Goal: Task Accomplishment & Management: Manage account settings

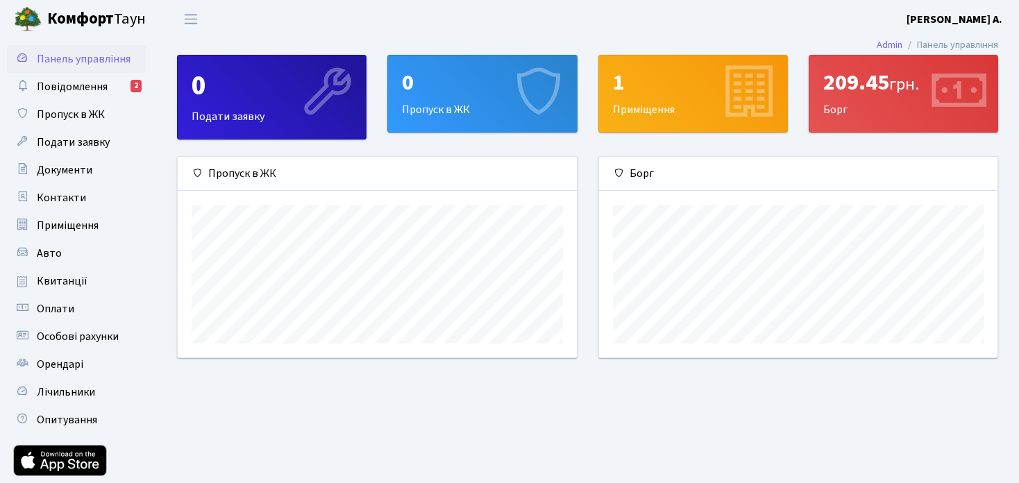
scroll to position [200, 398]
click at [83, 83] on span "Повідомлення" at bounding box center [72, 86] width 71 height 15
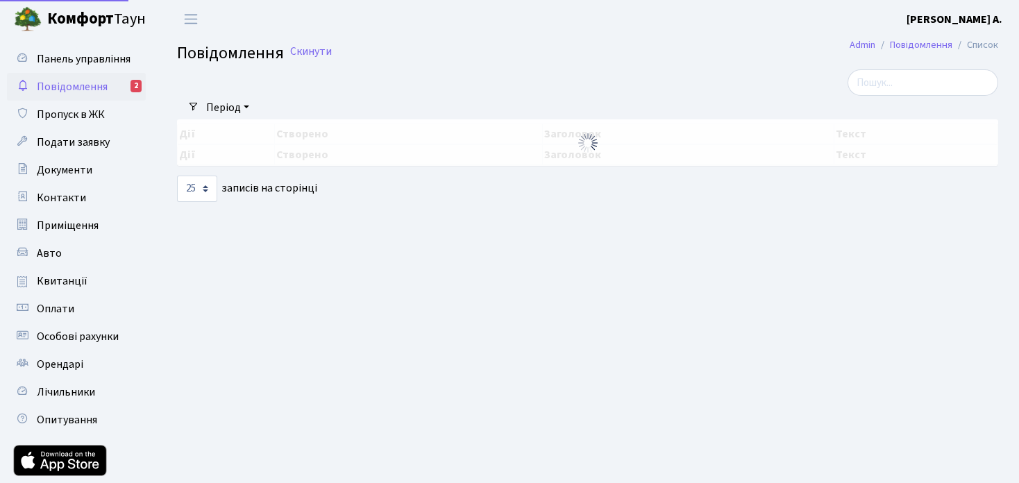
select select "25"
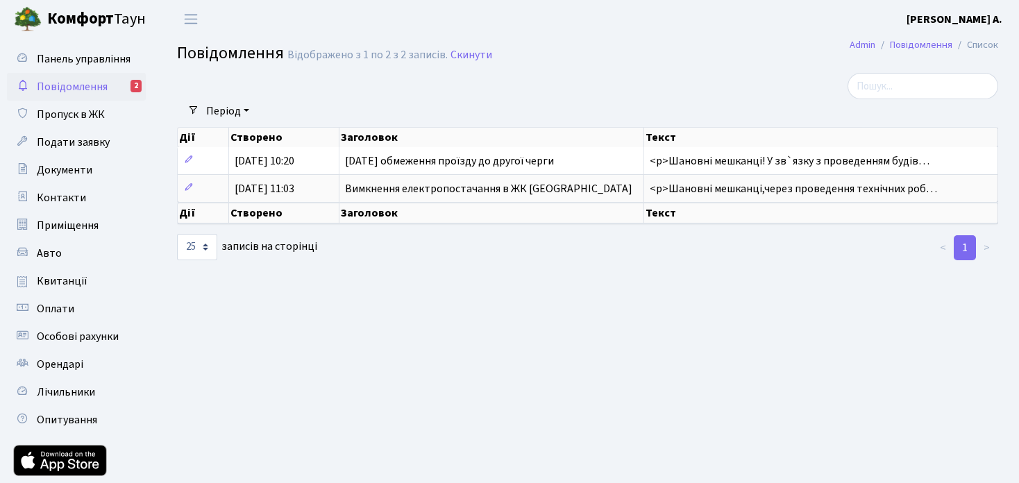
click at [963, 21] on b "[PERSON_NAME] А." at bounding box center [954, 19] width 96 height 15
click at [919, 43] on link "Мій обліковий запис" at bounding box center [932, 44] width 138 height 22
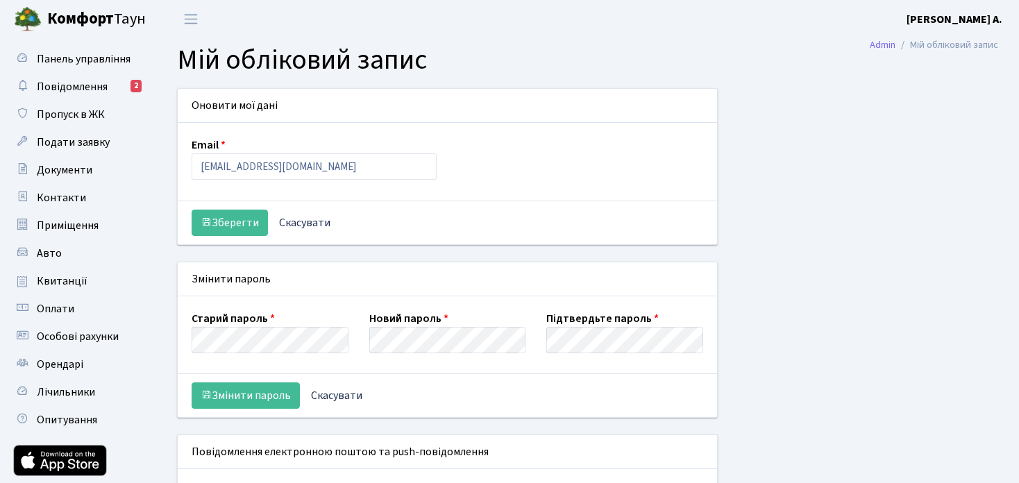
select select
click at [194, 23] on span "Переключити навігацію" at bounding box center [190, 19] width 21 height 16
